Goal: Find contact information: Find contact information

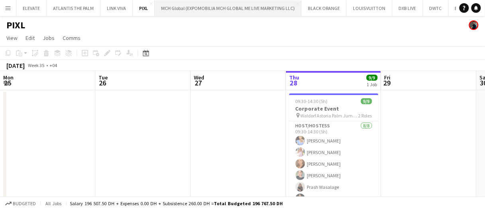
scroll to position [0, 204]
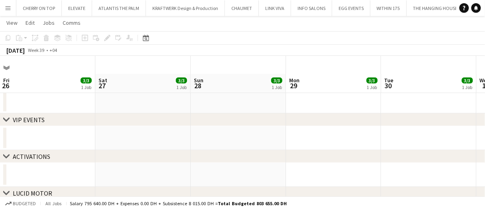
scroll to position [0, 192]
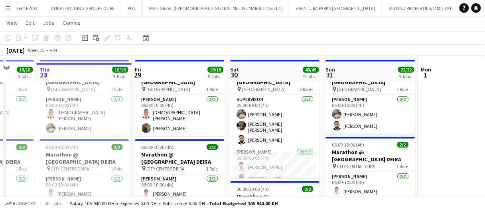
scroll to position [40, 0]
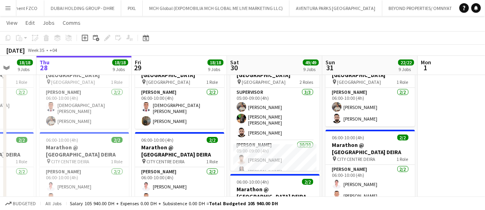
drag, startPoint x: 286, startPoint y: 142, endPoint x: 241, endPoint y: 60, distance: 94.0
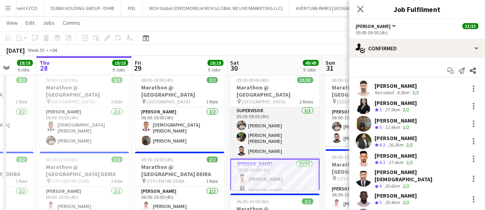
scroll to position [0, 0]
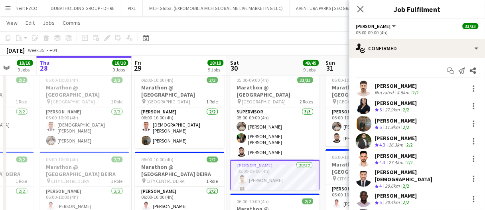
click at [273, 68] on app-board-header-date "Sat 30 49/49 9 Jobs" at bounding box center [275, 65] width 95 height 19
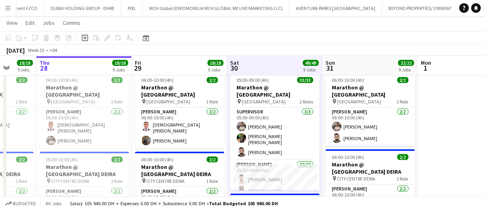
click at [277, 63] on app-board-header-date "Sat 30 49/49 9 Jobs" at bounding box center [275, 65] width 95 height 19
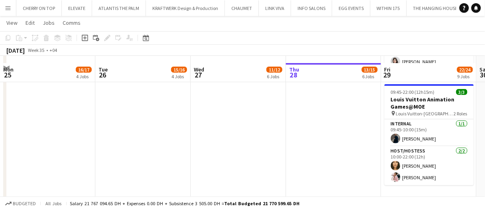
scroll to position [120, 0]
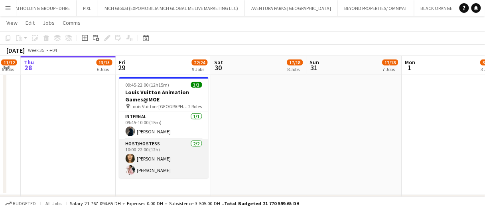
drag, startPoint x: 137, startPoint y: 156, endPoint x: 162, endPoint y: 155, distance: 25.2
click at [137, 156] on app-card-role "Host/Hostess [DATE] 10:00-22:00 (12h) [PERSON_NAME] [PERSON_NAME] Cafieiro" at bounding box center [163, 158] width 89 height 39
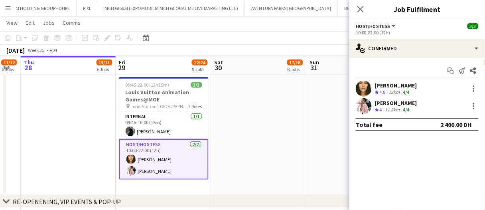
click at [392, 105] on div "[PERSON_NAME]" at bounding box center [396, 102] width 42 height 7
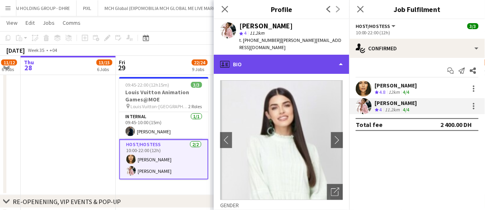
click at [296, 56] on div "profile Bio" at bounding box center [282, 64] width 136 height 19
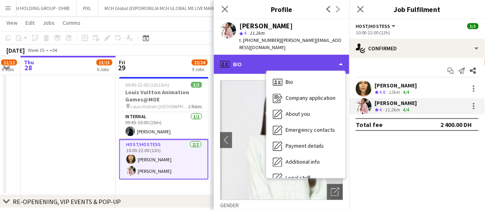
click at [296, 58] on div "profile Bio" at bounding box center [282, 64] width 136 height 19
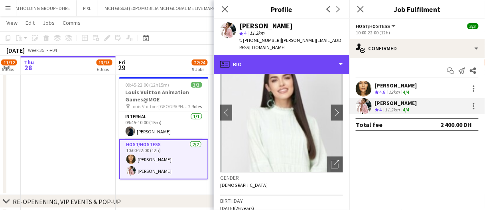
scroll to position [40, 0]
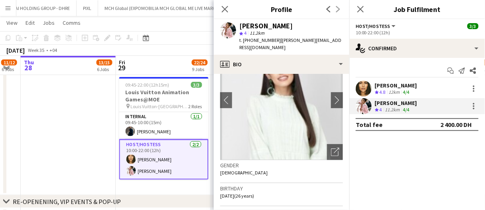
click at [376, 85] on div "[PERSON_NAME]" at bounding box center [396, 85] width 42 height 7
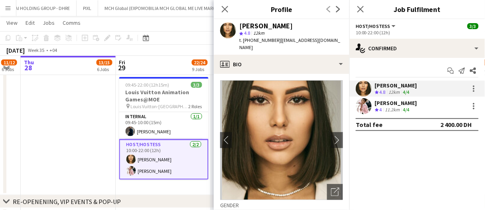
click at [376, 112] on app-icon "Crew rating" at bounding box center [377, 110] width 4 height 6
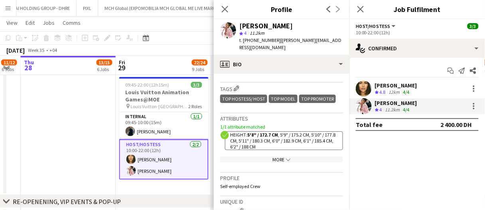
scroll to position [359, 0]
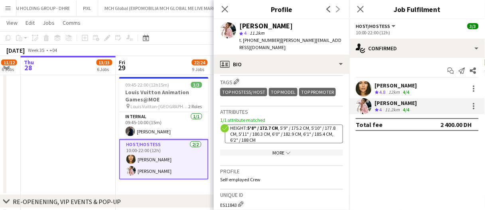
click at [282, 148] on app-show-more-section "More chevron-down" at bounding box center [281, 151] width 123 height 16
click at [285, 151] on app-icon "chevron-down" at bounding box center [288, 153] width 6 height 6
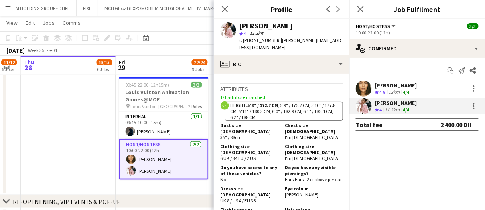
scroll to position [399, 0]
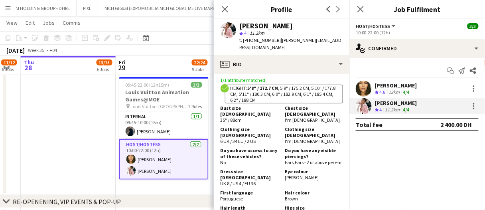
click at [372, 93] on div at bounding box center [364, 89] width 16 height 16
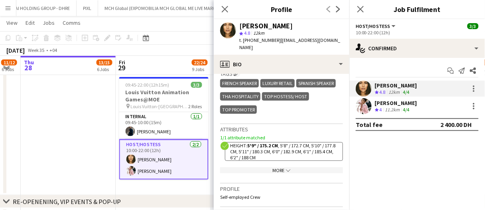
click at [279, 168] on div "More chevron-down" at bounding box center [281, 170] width 123 height 6
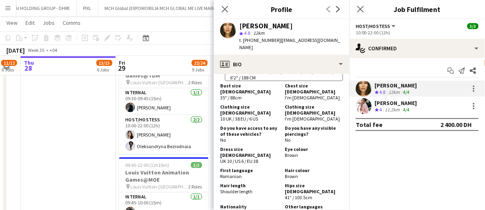
scroll to position [40, 0]
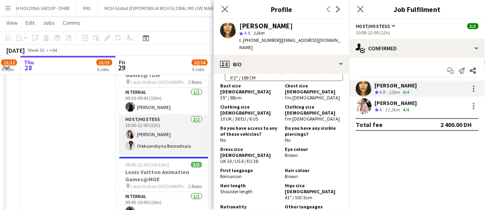
click at [172, 145] on app-card-role "Host/Hostess [DATE] 10:00-22:00 (12h) [PERSON_NAME] Oleksandryna Bezrodnaia" at bounding box center [163, 134] width 89 height 39
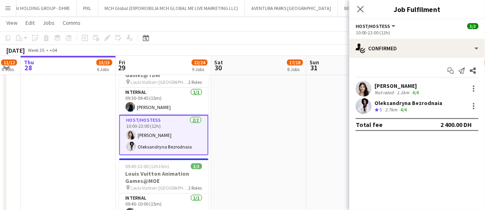
click at [393, 91] on div "Not rated" at bounding box center [385, 92] width 21 height 6
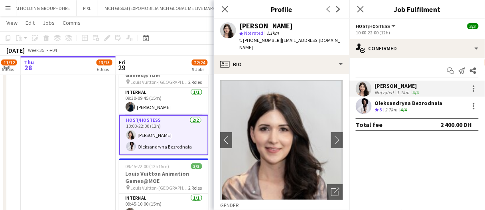
drag, startPoint x: 331, startPoint y: 184, endPoint x: 327, endPoint y: 182, distance: 4.6
click at [331, 188] on icon "Open photos pop-in" at bounding box center [335, 192] width 8 height 8
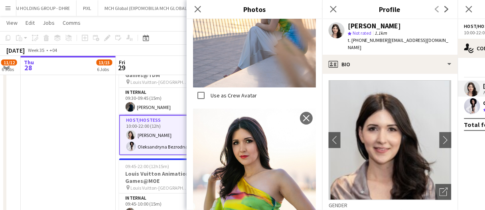
scroll to position [1394, 0]
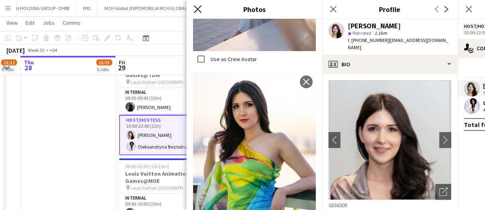
click at [195, 6] on icon "Close pop-in" at bounding box center [198, 9] width 8 height 8
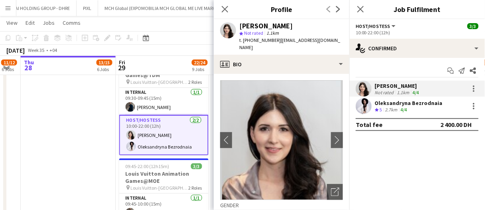
click at [77, 163] on app-date-cell at bounding box center [68, 163] width 95 height 226
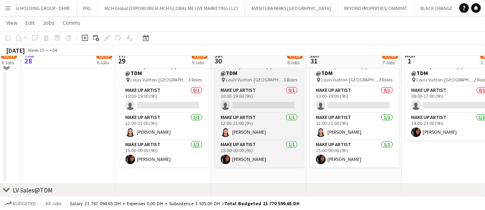
scroll to position [399, 0]
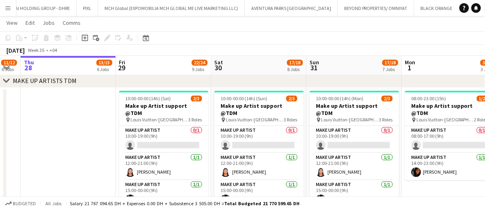
drag, startPoint x: 73, startPoint y: 137, endPoint x: 67, endPoint y: 136, distance: 6.0
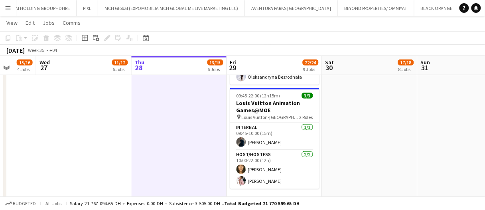
scroll to position [120, 0]
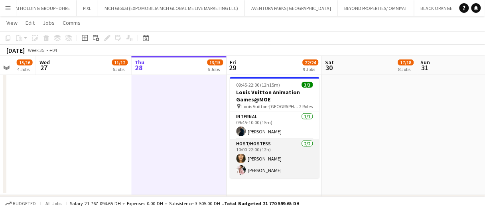
click at [280, 153] on app-card-role "Host/Hostess [DATE] 10:00-22:00 (12h) [PERSON_NAME] [PERSON_NAME] Cafieiro" at bounding box center [274, 158] width 89 height 39
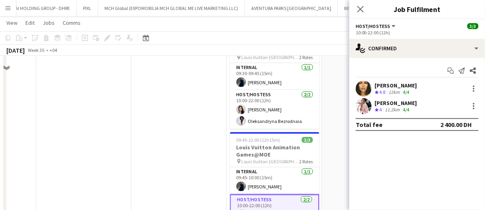
scroll to position [0, 0]
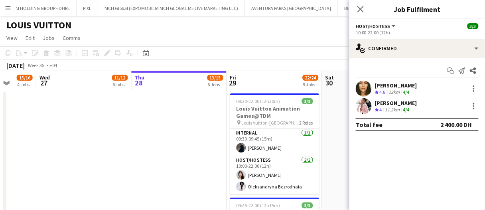
click at [331, 138] on app-date-cell at bounding box center [370, 203] width 95 height 226
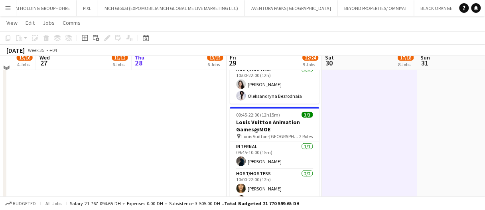
scroll to position [80, 0]
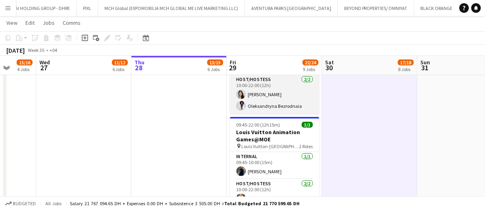
click at [291, 103] on app-card-role "Host/Hostess [DATE] 10:00-22:00 (12h) [PERSON_NAME] Oleksandryna Bezrodnaia" at bounding box center [274, 94] width 89 height 39
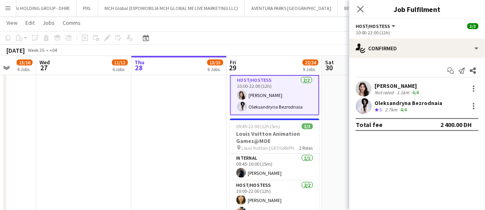
click at [399, 94] on div "1.1km" at bounding box center [404, 92] width 16 height 6
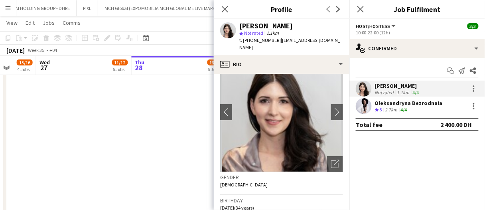
scroll to position [40, 0]
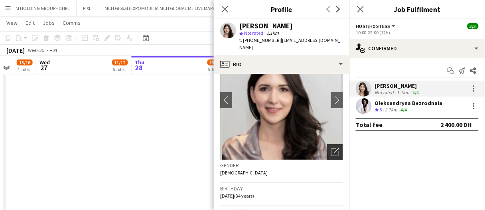
click at [331, 148] on icon "Open photos pop-in" at bounding box center [335, 152] width 8 height 8
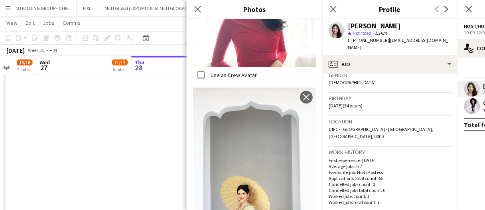
scroll to position [120, 0]
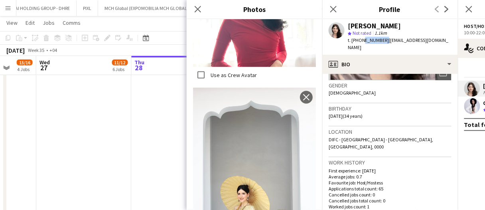
drag, startPoint x: 383, startPoint y: 41, endPoint x: 362, endPoint y: 43, distance: 21.3
click at [362, 43] on span "t. [PHONE_NUMBER]" at bounding box center [369, 40] width 42 height 6
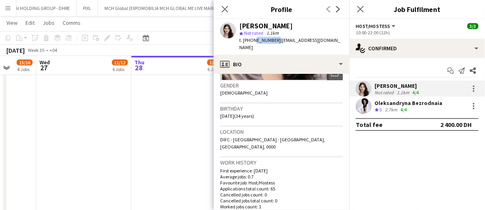
copy span "551618973"
click at [139, 125] on app-date-cell at bounding box center [179, 123] width 95 height 226
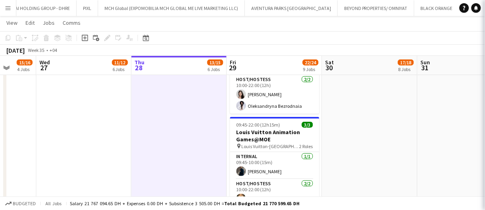
click at [160, 121] on app-date-cell at bounding box center [179, 123] width 95 height 226
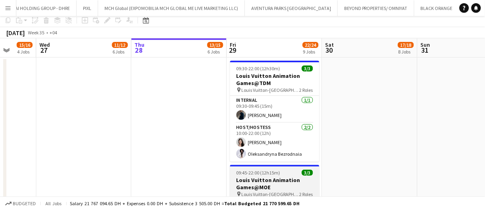
scroll to position [0, 0]
